Goal: Task Accomplishment & Management: Manage account settings

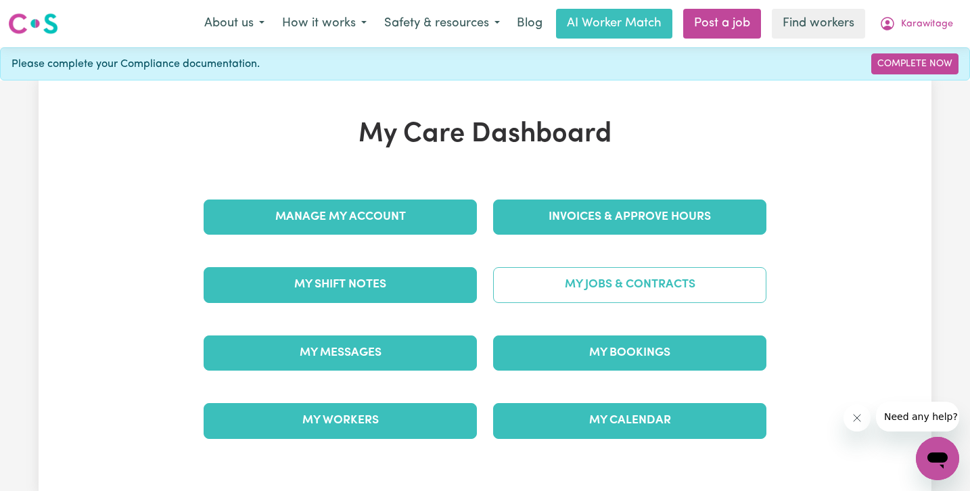
click at [648, 271] on link "My Jobs & Contracts" at bounding box center [629, 284] width 273 height 35
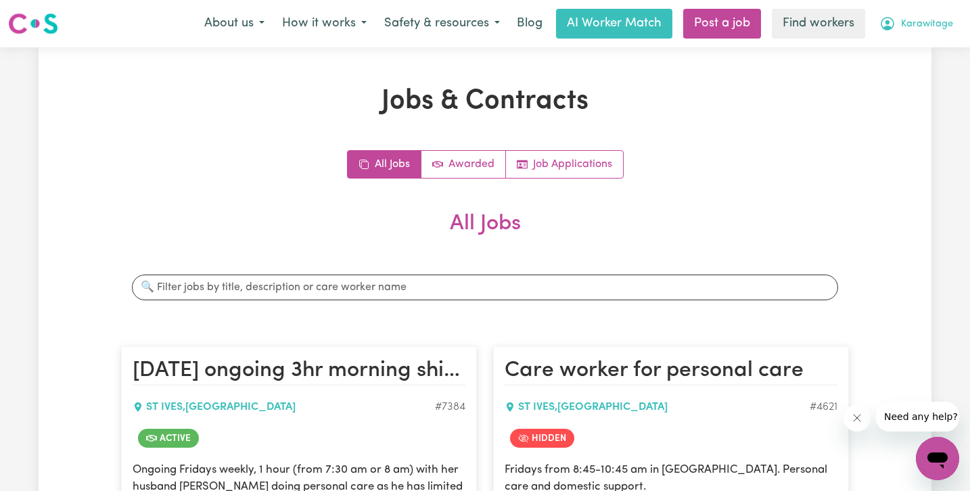
click at [931, 30] on span "Karawitage" at bounding box center [927, 24] width 52 height 15
click at [925, 76] on link "Logout" at bounding box center [907, 78] width 107 height 26
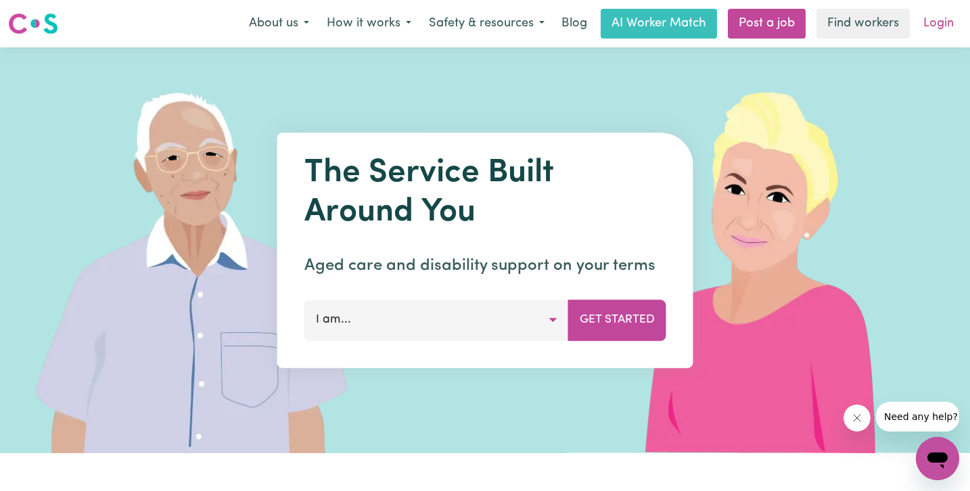
click at [932, 26] on link "Login" at bounding box center [938, 24] width 47 height 30
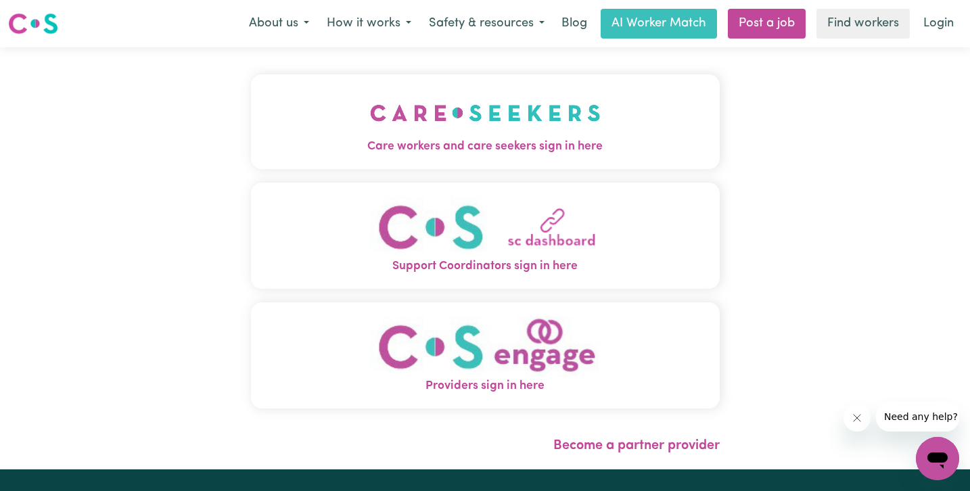
click at [370, 133] on img "Care workers and care seekers sign in here" at bounding box center [485, 113] width 231 height 50
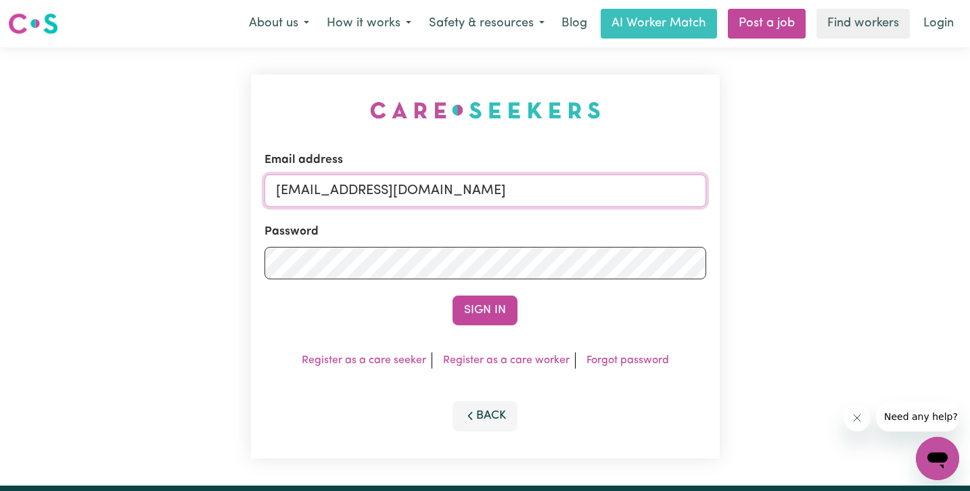
drag, startPoint x: 514, startPoint y: 194, endPoint x: -1, endPoint y: 184, distance: 515.6
paste input "[EMAIL_ADDRESS][DOMAIN_NAME]"
type input "[EMAIL_ADDRESS][DOMAIN_NAME]"
click at [453, 296] on button "Sign In" at bounding box center [485, 311] width 65 height 30
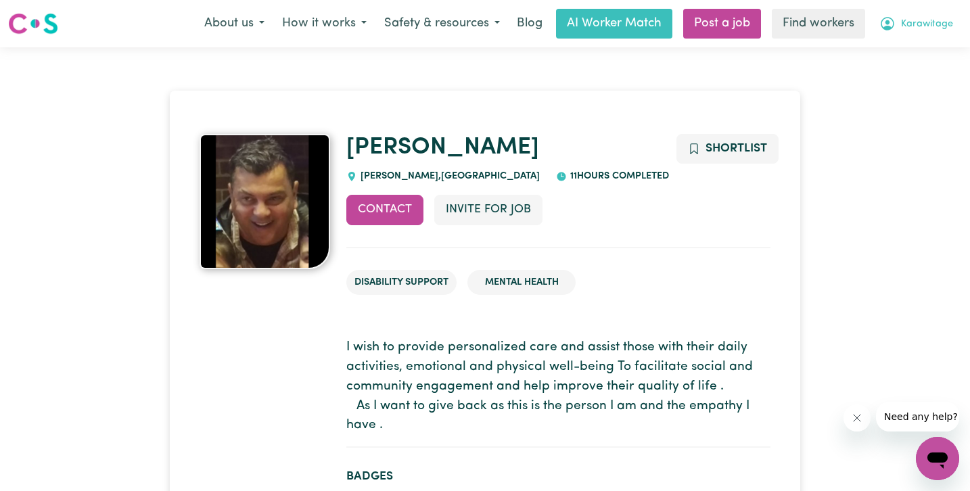
click at [919, 26] on span "Karawitage" at bounding box center [927, 24] width 52 height 15
click at [907, 81] on link "Logout" at bounding box center [907, 78] width 107 height 26
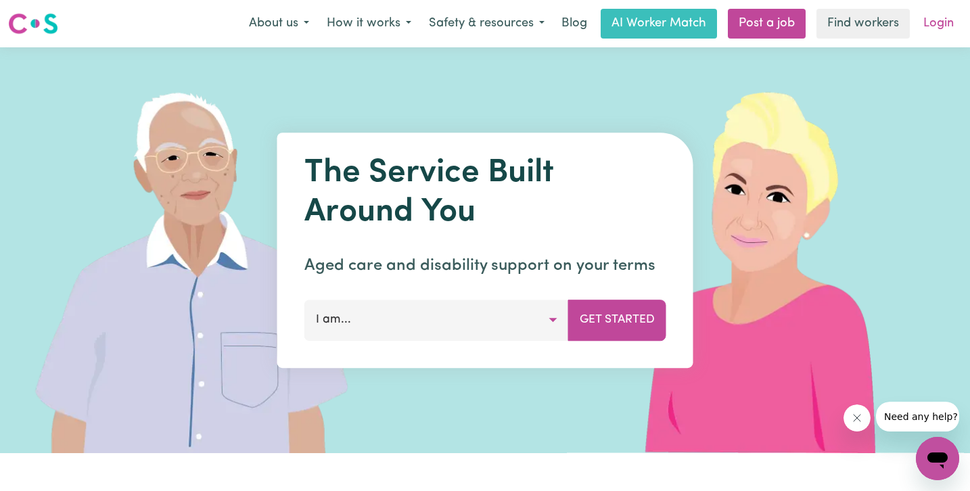
click at [938, 24] on link "Login" at bounding box center [938, 24] width 47 height 30
